Goal: Communication & Community: Answer question/provide support

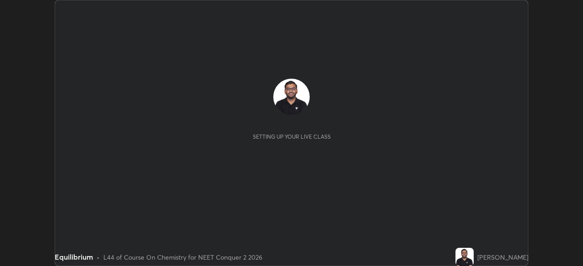
scroll to position [266, 583]
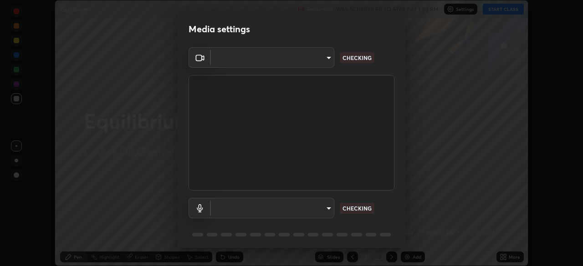
type input "09f294524f3521c037d78ee7cdb71511b6c9344afeed810a356f0d23342d5398"
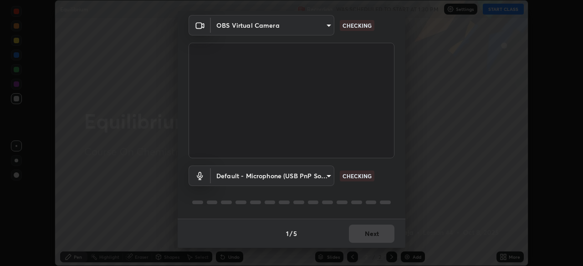
click at [240, 182] on body "Erase all Equilibrium Recording WAS SCHEDULED TO START AT 1:30 PM Settings STAR…" at bounding box center [291, 133] width 583 height 266
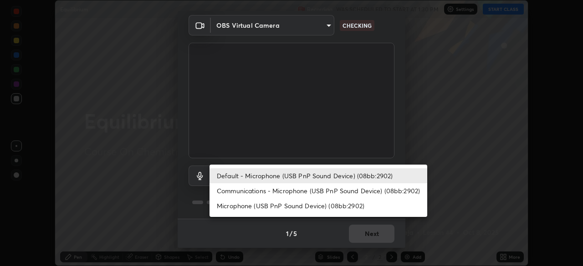
click at [255, 193] on li "Communications - Microphone (USB PnP Sound Device) (08bb:2902)" at bounding box center [319, 191] width 218 height 15
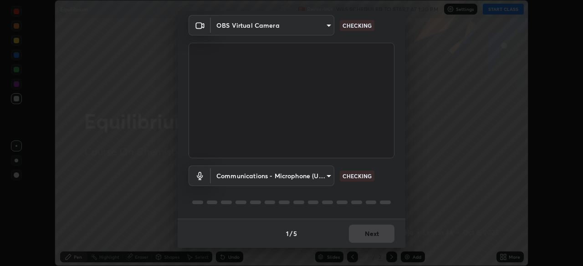
click at [253, 179] on body "Erase all Equilibrium Recording WAS SCHEDULED TO START AT 1:30 PM Settings STAR…" at bounding box center [291, 133] width 583 height 266
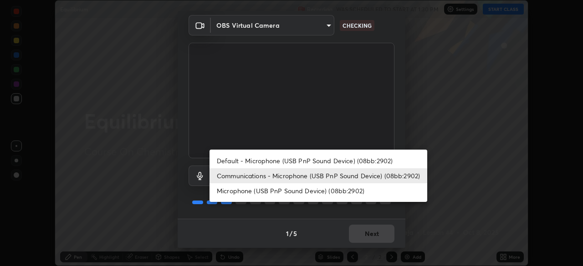
click at [253, 160] on li "Default - Microphone (USB PnP Sound Device) (08bb:2902)" at bounding box center [319, 160] width 218 height 15
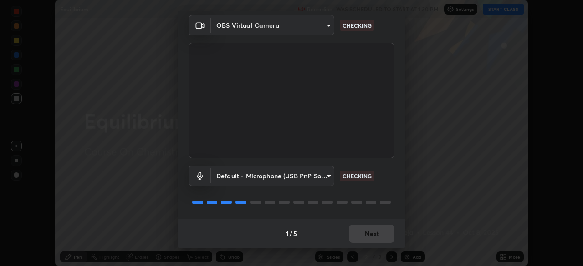
type input "default"
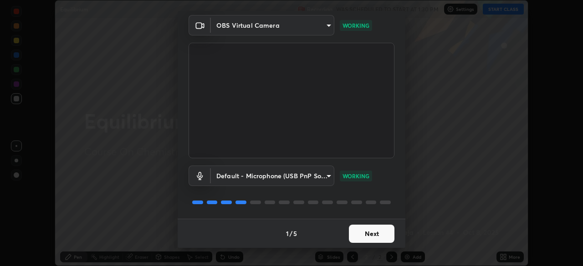
click at [361, 237] on button "Next" at bounding box center [372, 234] width 46 height 18
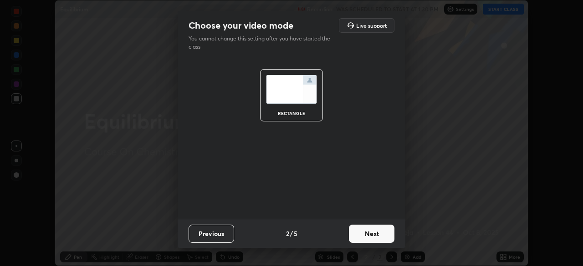
click at [369, 234] on button "Next" at bounding box center [372, 234] width 46 height 18
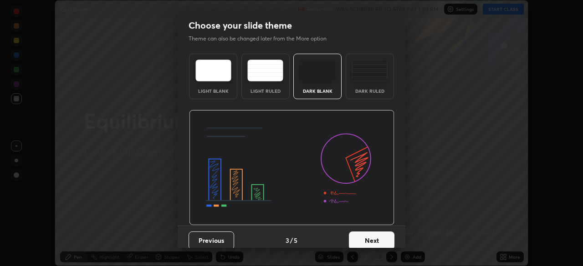
click at [362, 89] on div "Dark Ruled" at bounding box center [370, 91] width 36 height 5
click at [375, 240] on button "Next" at bounding box center [372, 241] width 46 height 18
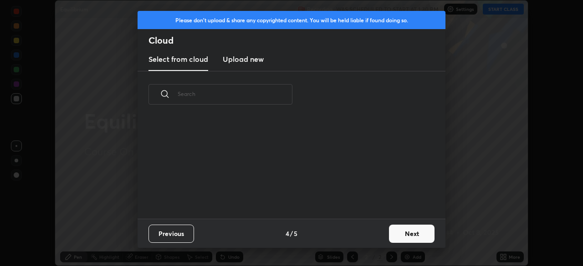
click at [393, 235] on button "Next" at bounding box center [412, 234] width 46 height 18
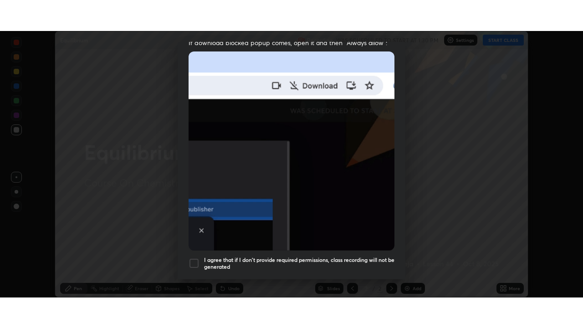
scroll to position [218, 0]
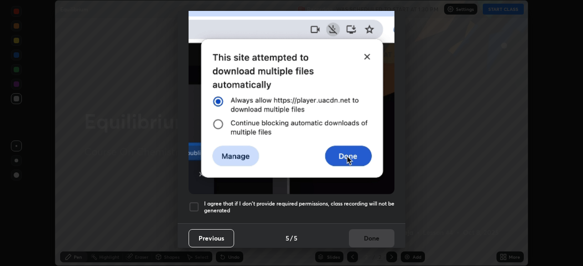
click at [316, 200] on h5 "I agree that if I don't provide required permissions, class recording will not …" at bounding box center [299, 207] width 190 height 14
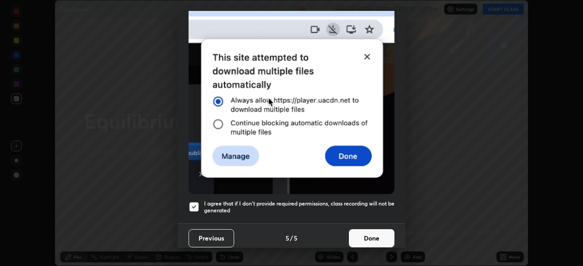
click at [357, 235] on button "Done" at bounding box center [372, 239] width 46 height 18
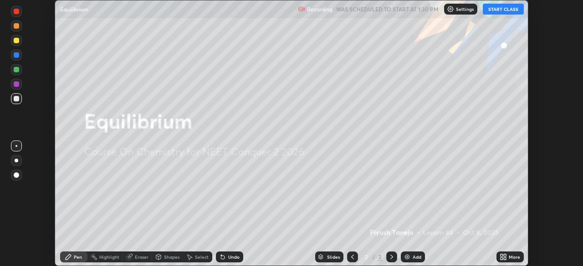
click at [496, 10] on button "START CLASS" at bounding box center [503, 9] width 41 height 11
click at [508, 257] on div "More" at bounding box center [509, 257] width 27 height 11
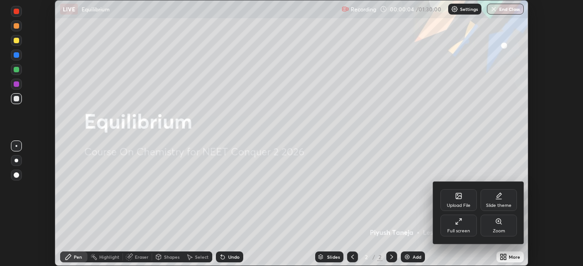
click at [465, 229] on div "Full screen" at bounding box center [458, 231] width 23 height 5
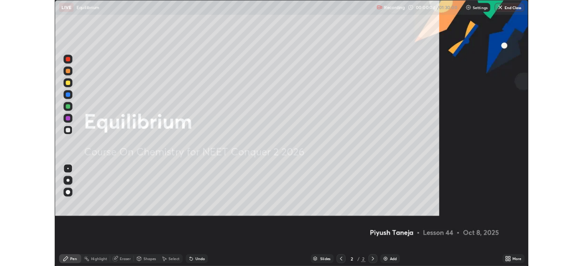
scroll to position [328, 583]
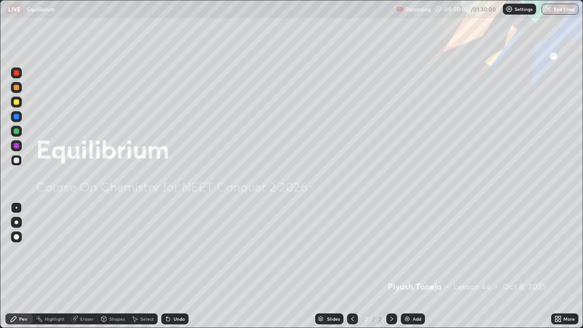
click at [413, 266] on div "Add" at bounding box center [417, 319] width 9 height 5
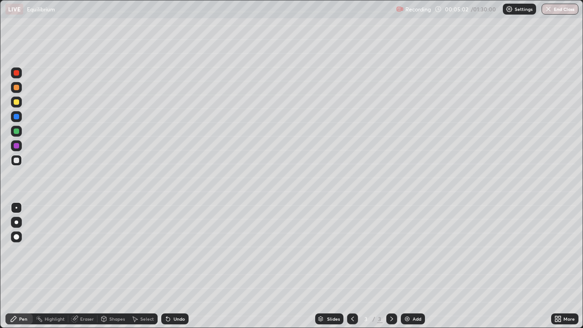
click at [174, 266] on div "Undo" at bounding box center [179, 319] width 11 height 5
click at [180, 266] on div "Undo" at bounding box center [179, 319] width 11 height 5
click at [174, 266] on div "Undo" at bounding box center [179, 319] width 11 height 5
click at [172, 266] on div "Undo" at bounding box center [174, 318] width 27 height 11
click at [171, 266] on div "Undo" at bounding box center [174, 318] width 27 height 11
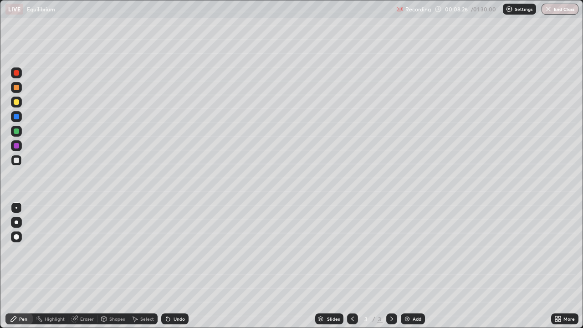
click at [178, 266] on div "Undo" at bounding box center [179, 319] width 11 height 5
click at [174, 266] on div "Undo" at bounding box center [179, 319] width 11 height 5
click at [170, 266] on icon at bounding box center [167, 318] width 7 height 7
click at [408, 266] on img at bounding box center [407, 318] width 7 height 7
click at [108, 266] on div "Shapes" at bounding box center [112, 318] width 31 height 11
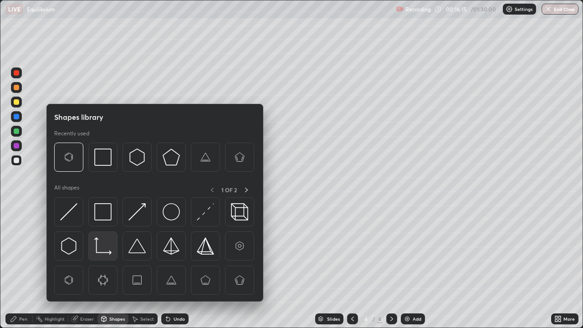
click at [104, 249] on img at bounding box center [102, 245] width 17 height 17
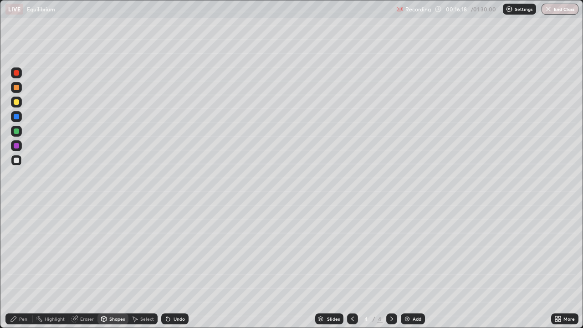
click at [22, 266] on div "Pen" at bounding box center [18, 318] width 27 height 11
click at [410, 266] on div "Add" at bounding box center [413, 318] width 24 height 11
click at [180, 266] on div "Undo" at bounding box center [179, 319] width 11 height 5
click at [353, 266] on icon at bounding box center [352, 318] width 7 height 7
click at [391, 266] on icon at bounding box center [391, 318] width 7 height 7
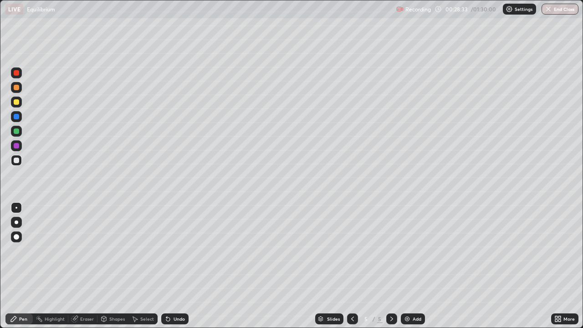
click at [85, 266] on div "Eraser" at bounding box center [87, 319] width 14 height 5
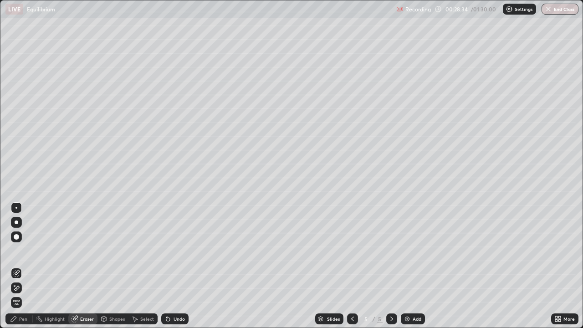
click at [15, 266] on icon at bounding box center [14, 285] width 1 height 1
click at [175, 266] on div "Undo" at bounding box center [179, 319] width 11 height 5
click at [180, 266] on div "Undo" at bounding box center [174, 318] width 27 height 11
click at [169, 266] on icon at bounding box center [167, 318] width 7 height 7
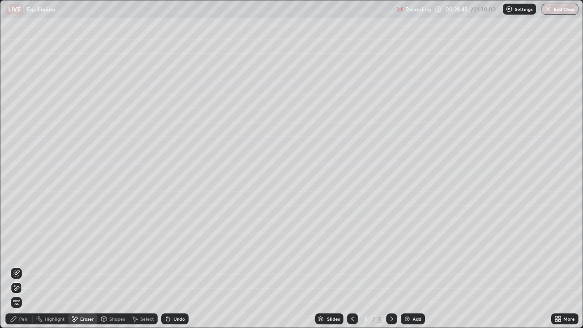
click at [171, 266] on div "Undo" at bounding box center [174, 318] width 27 height 11
click at [172, 266] on div "Undo" at bounding box center [174, 318] width 27 height 11
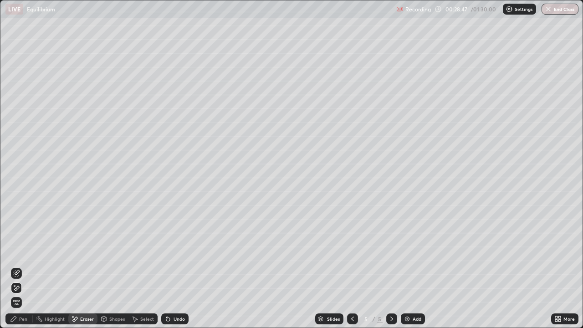
click at [171, 266] on div "Undo" at bounding box center [174, 318] width 27 height 11
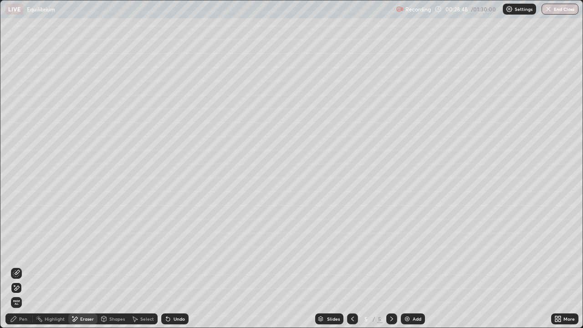
click at [171, 266] on div "Undo" at bounding box center [174, 318] width 27 height 11
click at [170, 266] on icon at bounding box center [167, 318] width 7 height 7
click at [170, 266] on div "Undo" at bounding box center [174, 318] width 27 height 11
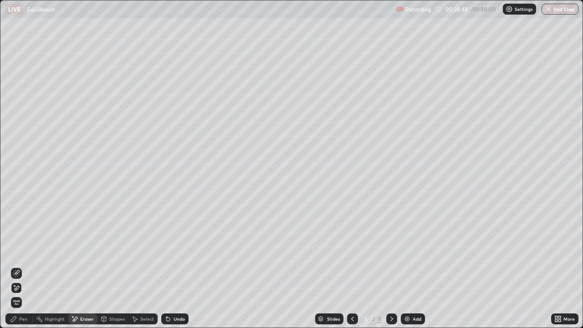
click at [170, 266] on div "Undo" at bounding box center [174, 318] width 27 height 11
click at [171, 266] on div "Undo" at bounding box center [174, 318] width 27 height 11
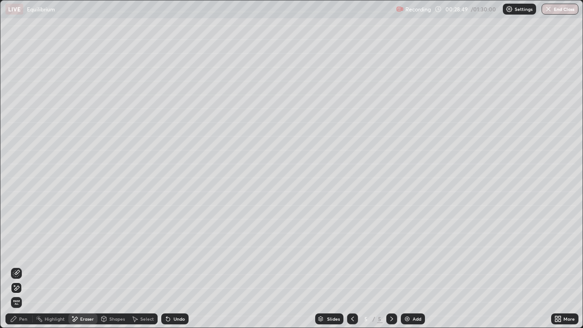
click at [171, 266] on div "Undo" at bounding box center [174, 318] width 27 height 11
click at [173, 266] on div "Undo" at bounding box center [174, 318] width 27 height 11
click at [174, 266] on div "Undo" at bounding box center [179, 319] width 11 height 5
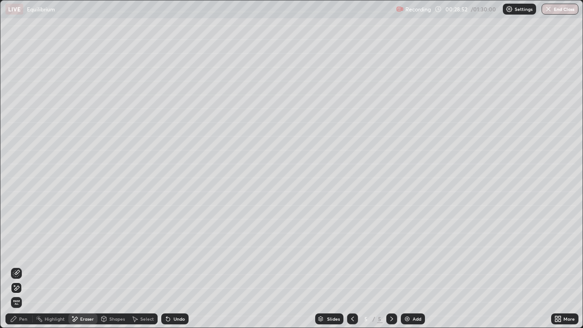
click at [174, 266] on div "Undo" at bounding box center [179, 319] width 11 height 5
click at [175, 266] on div "Undo" at bounding box center [174, 318] width 27 height 11
click at [177, 266] on div "Undo" at bounding box center [174, 318] width 27 height 11
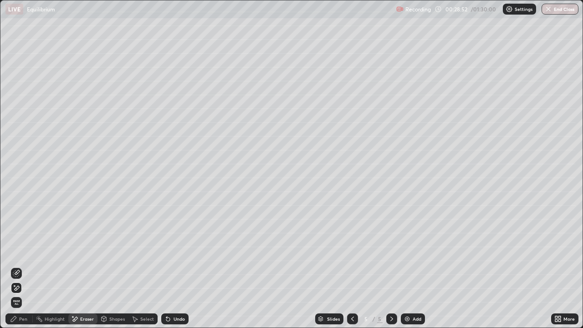
click at [177, 266] on div "Undo" at bounding box center [174, 318] width 27 height 11
click at [178, 266] on div "Undo" at bounding box center [174, 318] width 27 height 11
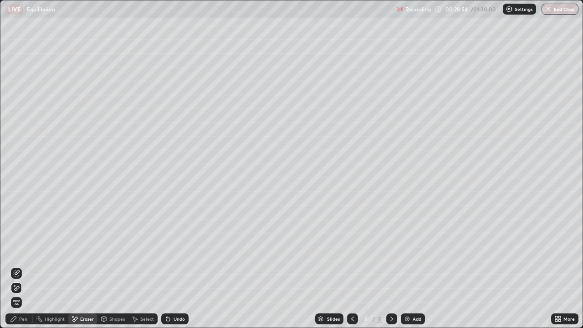
click at [177, 266] on div "Undo" at bounding box center [174, 318] width 27 height 11
click at [179, 266] on div "Undo" at bounding box center [174, 318] width 27 height 11
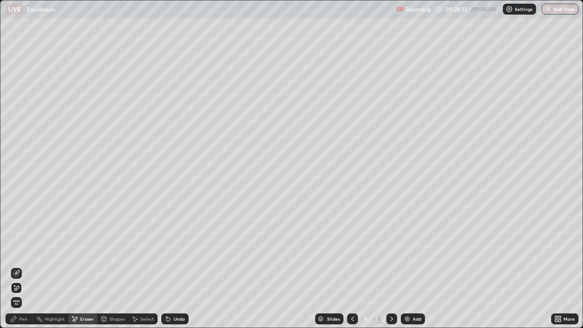
click at [179, 266] on div "Undo" at bounding box center [174, 318] width 27 height 11
click at [178, 266] on div "Undo" at bounding box center [174, 318] width 27 height 11
click at [179, 266] on div "Undo" at bounding box center [174, 318] width 27 height 11
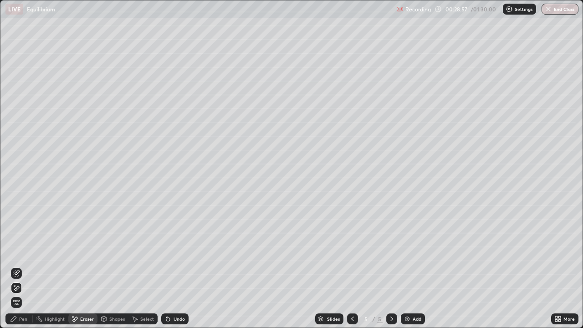
click at [179, 266] on div "Undo" at bounding box center [174, 318] width 27 height 11
click at [25, 266] on div "Pen" at bounding box center [23, 319] width 8 height 5
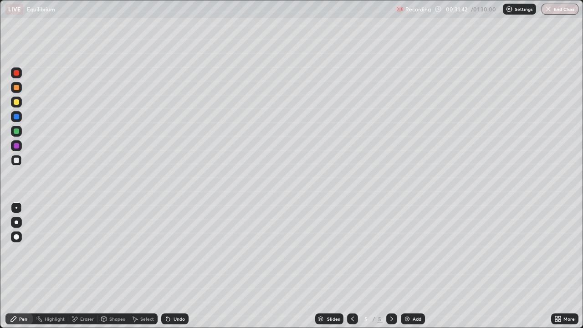
click at [87, 266] on div "Eraser" at bounding box center [82, 318] width 29 height 11
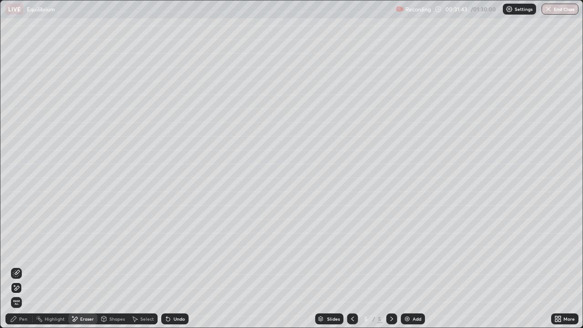
click at [17, 266] on icon at bounding box center [17, 288] width 5 height 5
click at [21, 266] on div "Pen" at bounding box center [23, 319] width 8 height 5
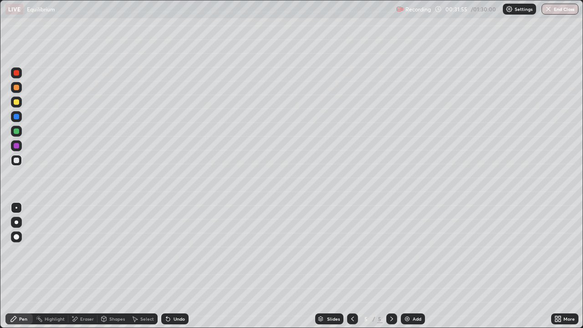
click at [411, 266] on div "Add" at bounding box center [413, 318] width 24 height 11
click at [273, 10] on div "LIVE Equilibrium" at bounding box center [198, 9] width 387 height 18
click at [277, 14] on div "LIVE Equilibrium" at bounding box center [198, 9] width 387 height 18
click at [177, 266] on div "Undo" at bounding box center [179, 319] width 11 height 5
click at [175, 266] on div "Undo" at bounding box center [179, 319] width 11 height 5
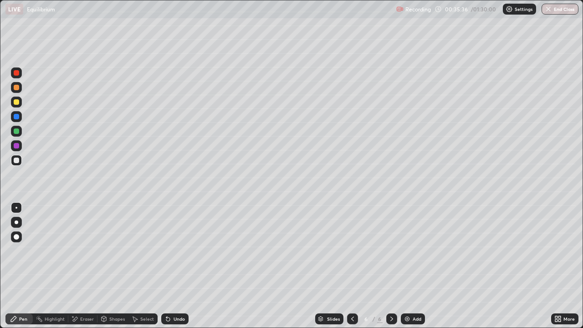
click at [177, 266] on div "Undo" at bounding box center [179, 319] width 11 height 5
click at [414, 266] on div "Add" at bounding box center [417, 319] width 9 height 5
click at [351, 266] on icon at bounding box center [352, 318] width 7 height 7
click at [390, 266] on icon at bounding box center [391, 318] width 7 height 7
click at [178, 266] on div "Undo" at bounding box center [174, 318] width 27 height 11
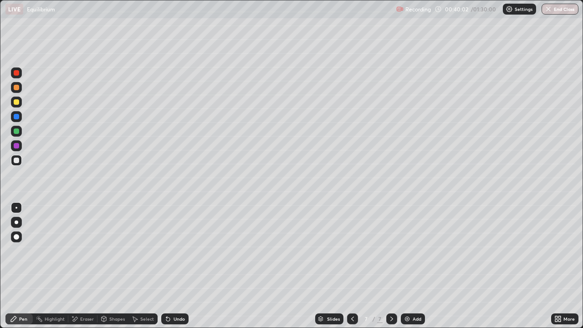
click at [176, 266] on div "Undo" at bounding box center [179, 319] width 11 height 5
click at [93, 266] on div "Eraser" at bounding box center [82, 318] width 29 height 11
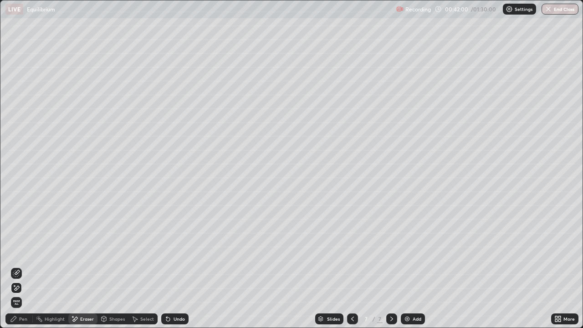
click at [18, 266] on div "Pen" at bounding box center [18, 318] width 27 height 11
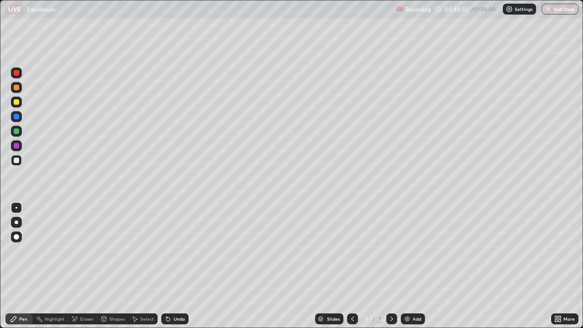
click at [177, 266] on div "Undo" at bounding box center [179, 319] width 11 height 5
click at [347, 266] on div at bounding box center [352, 318] width 11 height 11
click at [391, 266] on div at bounding box center [391, 318] width 11 height 11
click at [352, 266] on icon at bounding box center [352, 318] width 7 height 7
click at [390, 266] on icon at bounding box center [391, 318] width 7 height 7
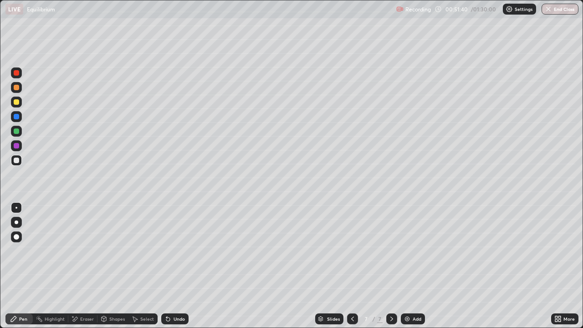
click at [84, 266] on div "Eraser" at bounding box center [87, 319] width 14 height 5
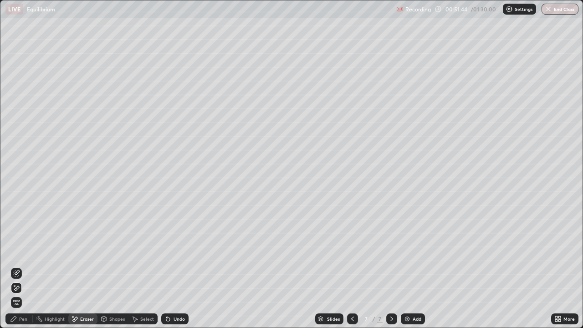
click at [18, 266] on div "Pen" at bounding box center [18, 318] width 27 height 11
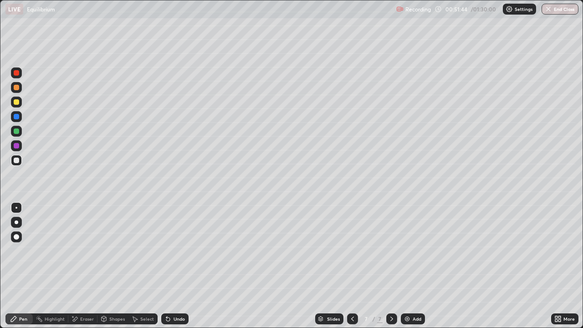
click at [16, 266] on icon at bounding box center [13, 318] width 7 height 7
click at [81, 266] on div "Eraser" at bounding box center [87, 319] width 14 height 5
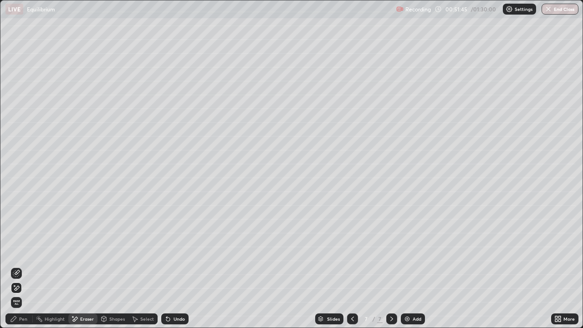
click at [17, 266] on icon at bounding box center [16, 273] width 7 height 7
click at [17, 266] on icon at bounding box center [13, 318] width 7 height 7
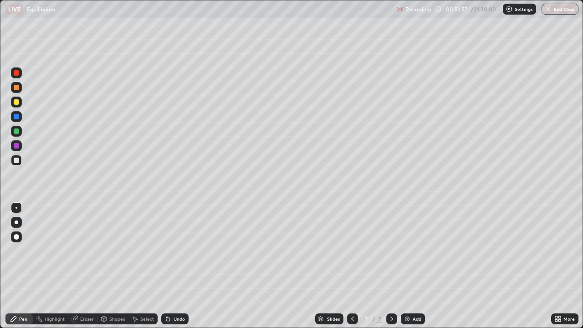
click at [84, 266] on div "Eraser" at bounding box center [82, 318] width 29 height 11
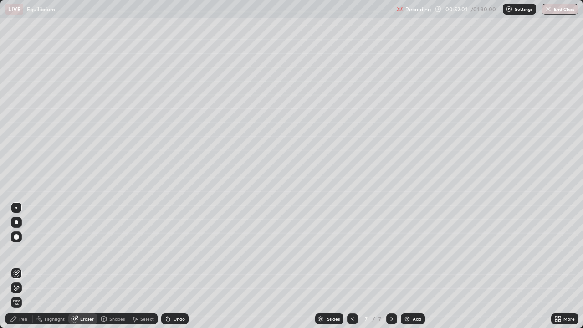
click at [11, 266] on icon at bounding box center [13, 318] width 7 height 7
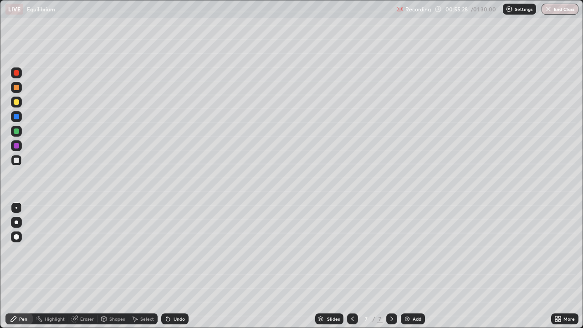
click at [411, 266] on div "Add" at bounding box center [413, 318] width 24 height 11
click at [18, 103] on div at bounding box center [16, 101] width 5 height 5
click at [176, 266] on div "Undo" at bounding box center [179, 319] width 11 height 5
click at [174, 266] on div "Undo" at bounding box center [179, 319] width 11 height 5
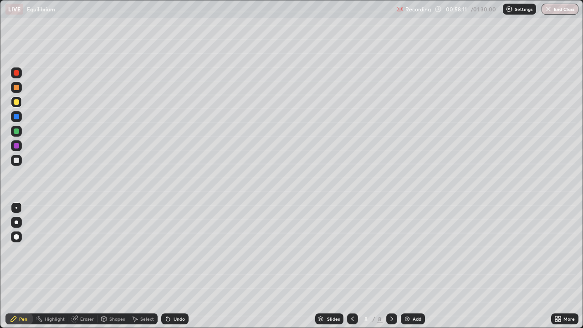
click at [16, 161] on div at bounding box center [16, 160] width 5 height 5
click at [17, 133] on div at bounding box center [16, 130] width 5 height 5
click at [409, 266] on img at bounding box center [407, 318] width 7 height 7
click at [351, 266] on icon at bounding box center [352, 318] width 7 height 7
click at [387, 266] on div at bounding box center [391, 318] width 11 height 11
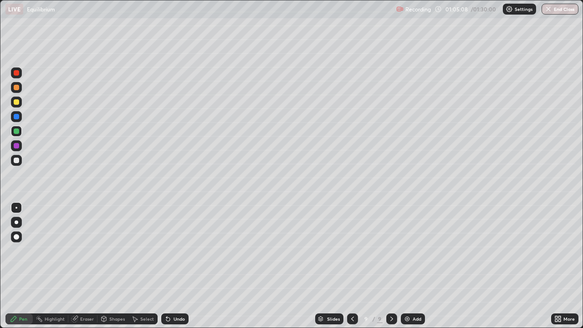
click at [352, 266] on icon at bounding box center [352, 318] width 7 height 7
click at [391, 266] on icon at bounding box center [391, 318] width 7 height 7
click at [180, 266] on div "Undo" at bounding box center [179, 319] width 11 height 5
click at [175, 266] on div "Undo" at bounding box center [174, 318] width 27 height 11
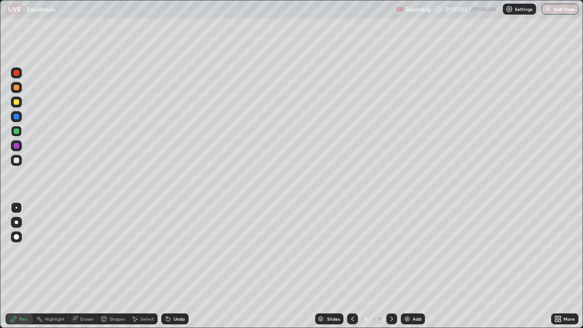
click at [176, 266] on div "Undo" at bounding box center [179, 319] width 11 height 5
click at [177, 266] on div "Undo" at bounding box center [179, 319] width 11 height 5
click at [17, 159] on div at bounding box center [16, 160] width 5 height 5
click at [179, 266] on div "Undo" at bounding box center [179, 319] width 11 height 5
click at [85, 266] on div "Eraser" at bounding box center [87, 319] width 14 height 5
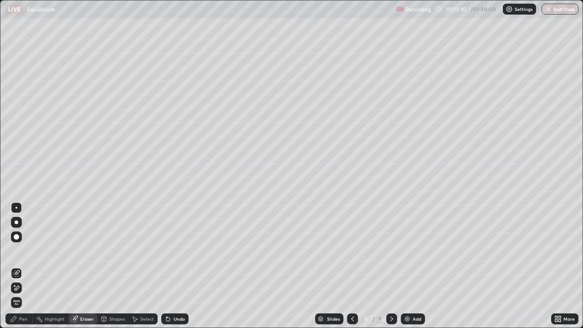
click at [18, 266] on icon at bounding box center [16, 288] width 7 height 8
click at [28, 266] on div "Pen" at bounding box center [18, 318] width 27 height 11
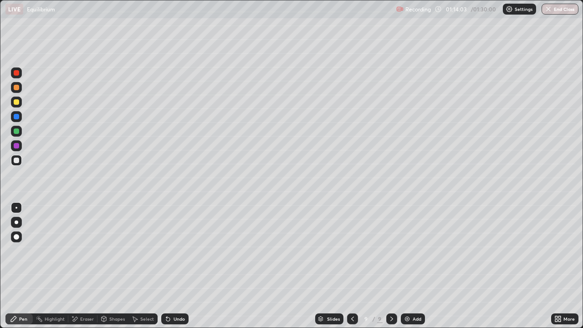
click at [411, 266] on div "Add" at bounding box center [413, 318] width 24 height 11
click at [409, 266] on img at bounding box center [407, 318] width 7 height 7
click at [175, 266] on div "Undo" at bounding box center [174, 318] width 27 height 11
click at [179, 266] on div "Undo" at bounding box center [174, 318] width 27 height 11
click at [180, 266] on div "Undo" at bounding box center [179, 319] width 11 height 5
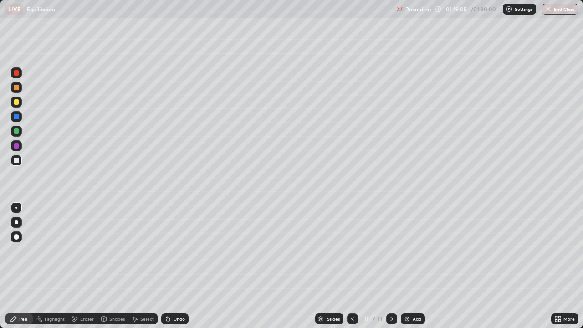
click at [179, 266] on div "Undo" at bounding box center [174, 318] width 27 height 11
click at [181, 266] on div "Undo" at bounding box center [179, 319] width 11 height 5
click at [409, 266] on img at bounding box center [407, 318] width 7 height 7
click at [174, 266] on div "Undo" at bounding box center [179, 319] width 11 height 5
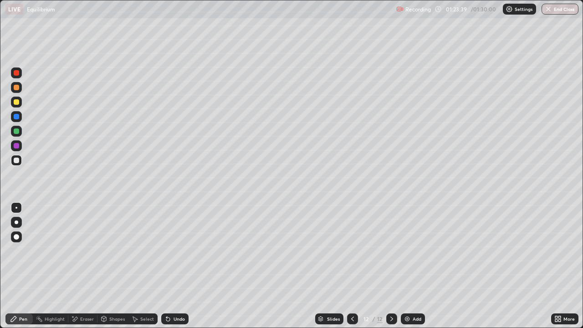
click at [176, 266] on div "Undo" at bounding box center [174, 318] width 27 height 11
click at [176, 266] on div "Undo" at bounding box center [179, 319] width 11 height 5
click at [174, 266] on div "Undo" at bounding box center [179, 319] width 11 height 5
click at [556, 266] on icon at bounding box center [556, 320] width 2 height 2
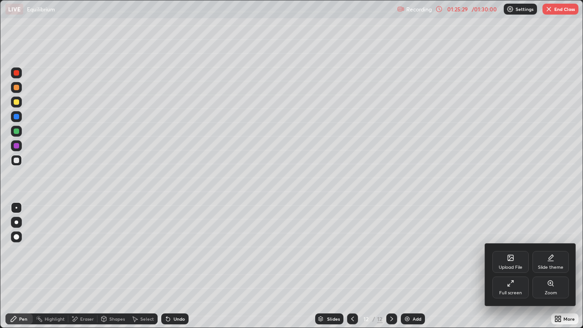
click at [521, 266] on div "Full screen" at bounding box center [510, 287] width 36 height 22
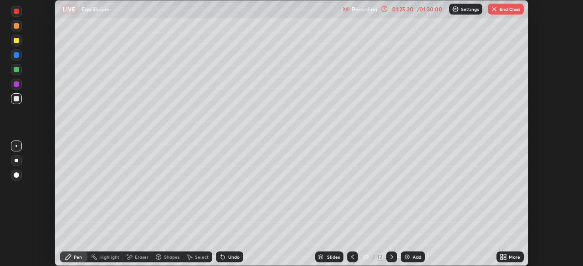
scroll to position [45281, 44965]
click at [517, 13] on button "End Class" at bounding box center [506, 9] width 36 height 11
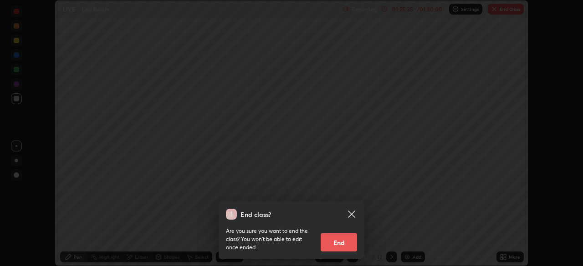
click at [344, 244] on button "End" at bounding box center [339, 243] width 36 height 18
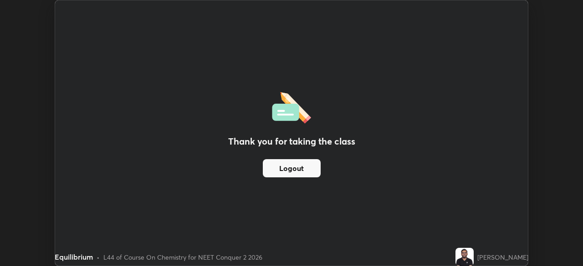
click at [308, 167] on button "Logout" at bounding box center [292, 168] width 58 height 18
click at [307, 167] on button "Logout" at bounding box center [292, 168] width 58 height 18
